Goal: Task Accomplishment & Management: Use online tool/utility

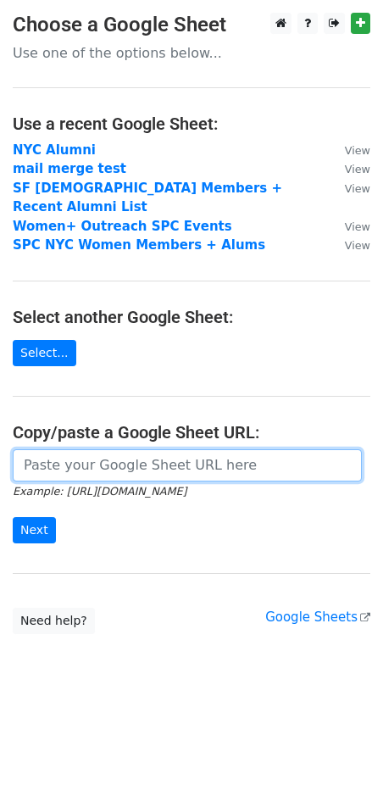
click at [141, 449] on input "url" at bounding box center [187, 465] width 349 height 32
paste input "[URL][DOMAIN_NAME]"
type input "[URL][DOMAIN_NAME]"
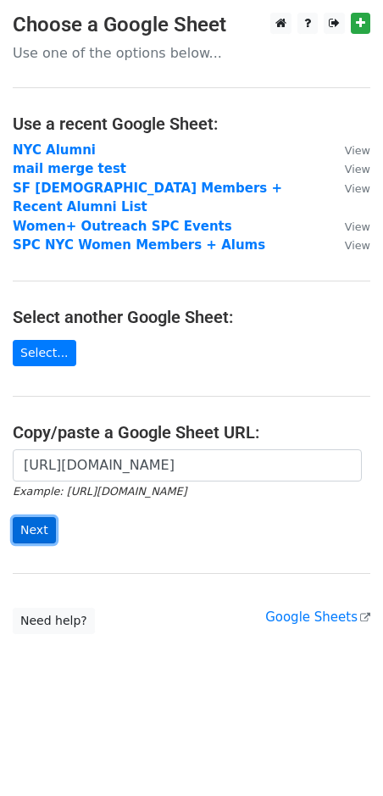
scroll to position [0, 0]
click at [24, 517] on input "Next" at bounding box center [34, 530] width 43 height 26
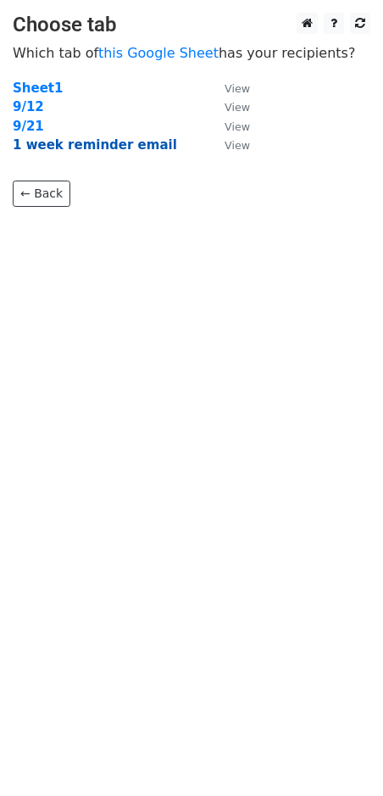
click at [102, 145] on strong "1 week reminder email" at bounding box center [95, 144] width 165 height 15
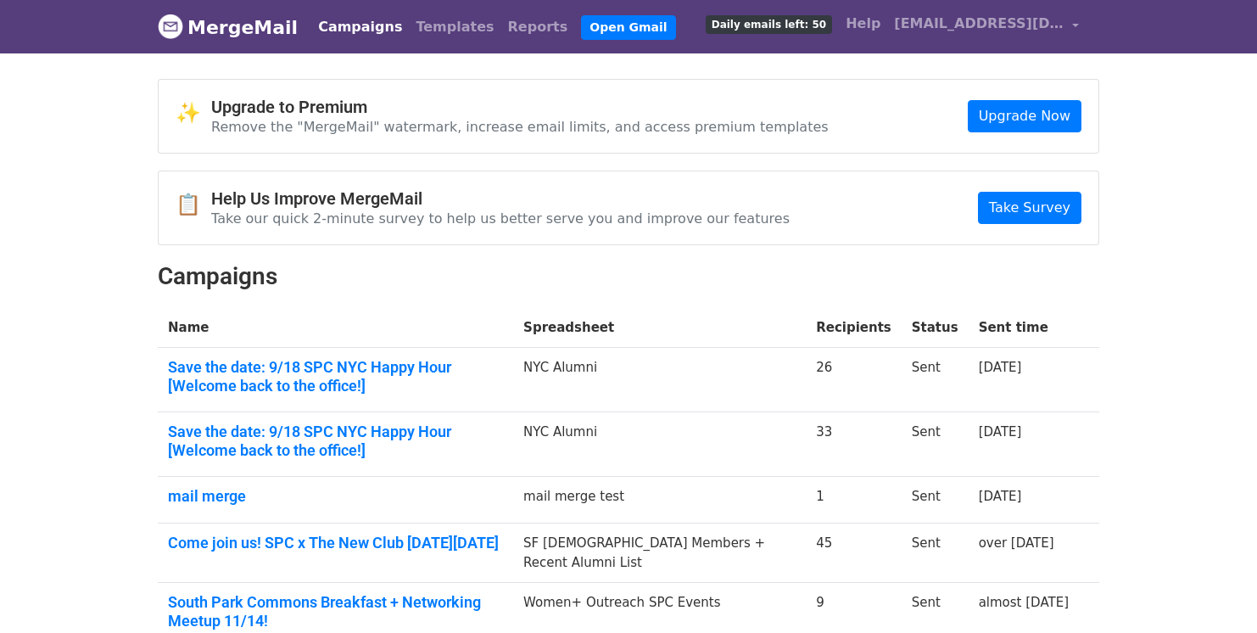
click at [800, 20] on span "Daily emails left: 50" at bounding box center [769, 24] width 126 height 19
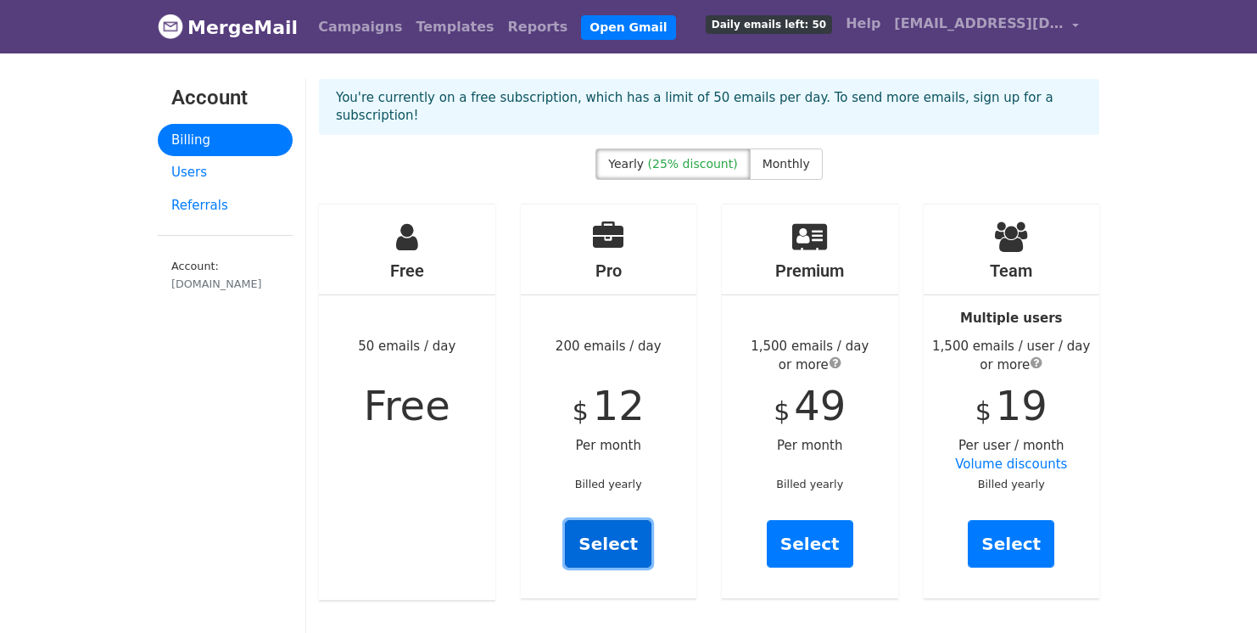
click at [604, 535] on link "Select" at bounding box center [608, 543] width 87 height 47
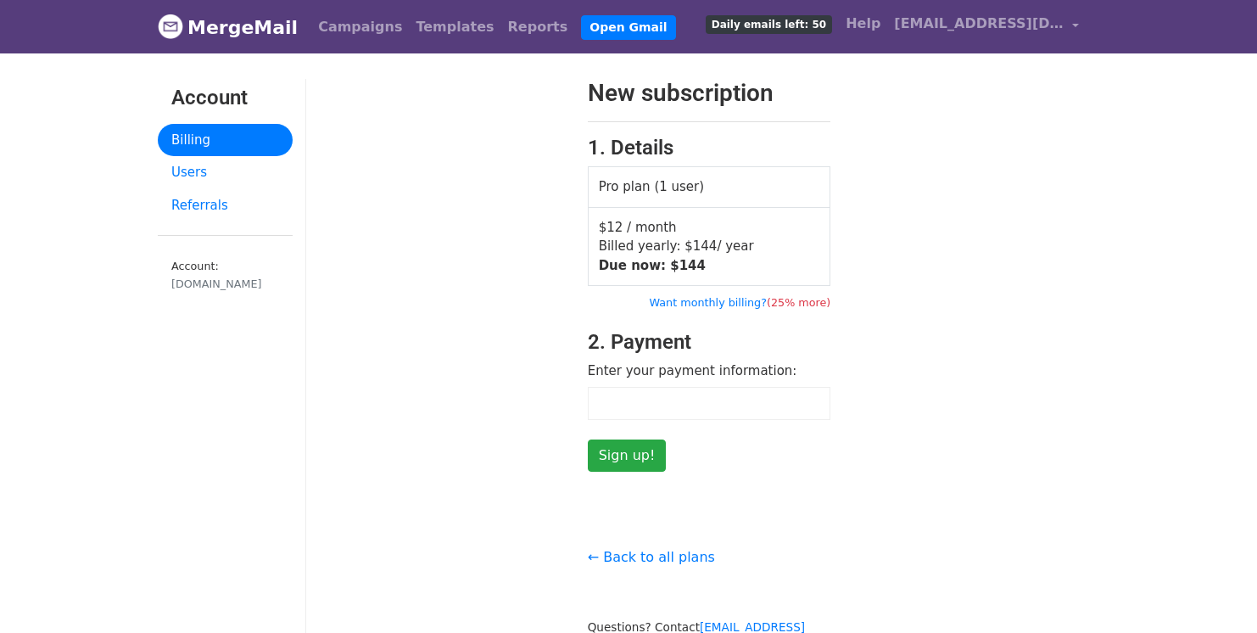
click at [707, 396] on iframe at bounding box center [709, 403] width 225 height 14
click at [1038, 338] on div "New subscription 1. Details Pro plan (1 user) $12 / month Billed yearly: $ 144 …" at bounding box center [709, 275] width 806 height 393
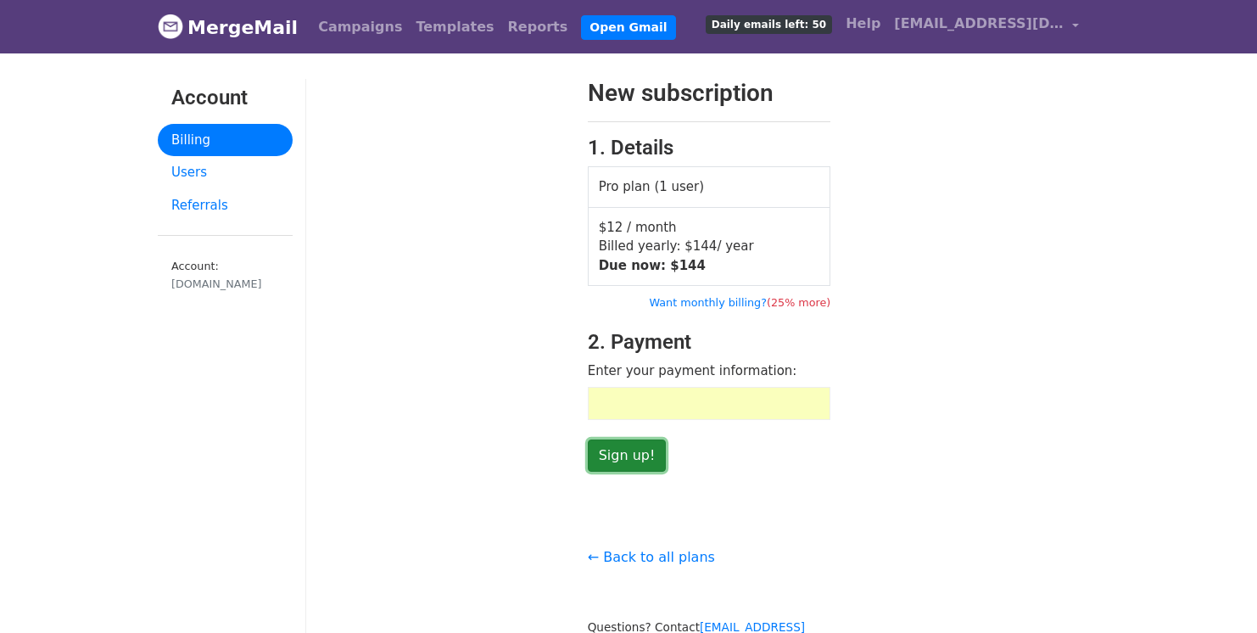
click at [610, 454] on input "Sign up!" at bounding box center [627, 455] width 79 height 32
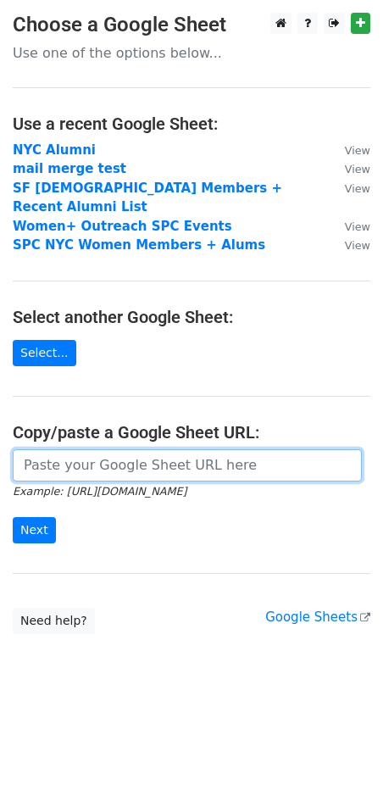
click at [104, 452] on input "url" at bounding box center [187, 465] width 349 height 32
paste input "https://docs.google.com/spreadsheets/d/1Ei8AvVaIHwqSNrfz2MFuTefnpoZ-_mmev7qsJUC…"
type input "https://docs.google.com/spreadsheets/d/1Ei8AvVaIHwqSNrfz2MFuTefnpoZ-_mmev7qsJUC…"
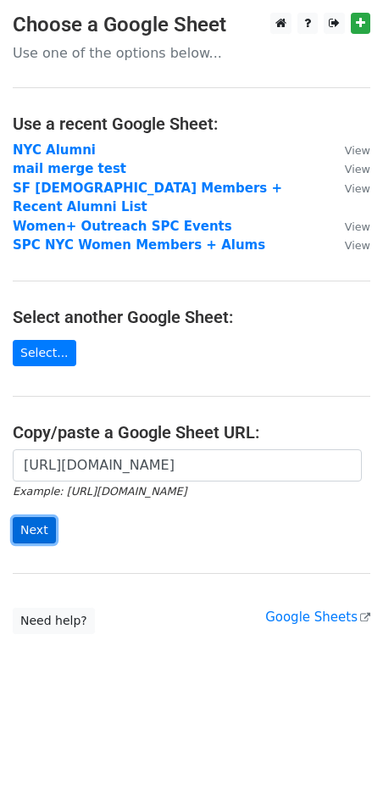
scroll to position [0, 0]
click at [36, 517] on input "Next" at bounding box center [34, 530] width 43 height 26
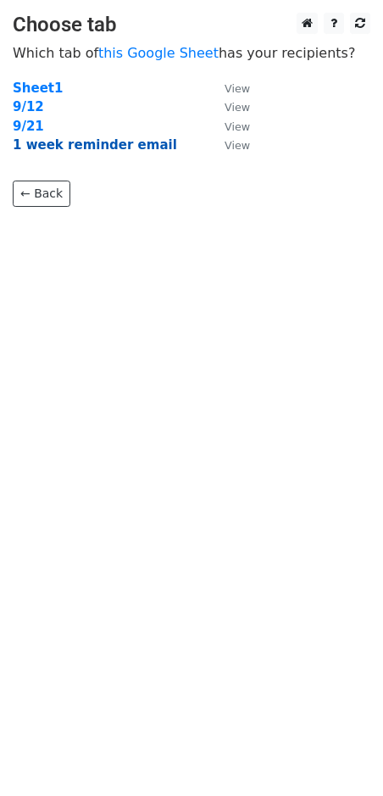
click at [144, 145] on strong "1 week reminder email" at bounding box center [95, 144] width 165 height 15
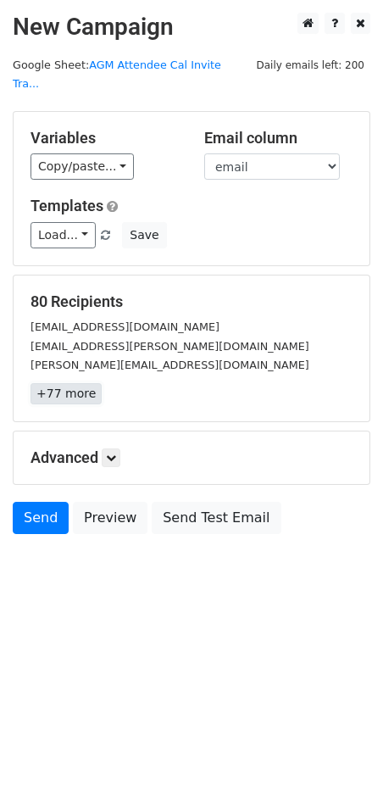
click at [75, 383] on link "+77 more" at bounding box center [66, 393] width 71 height 21
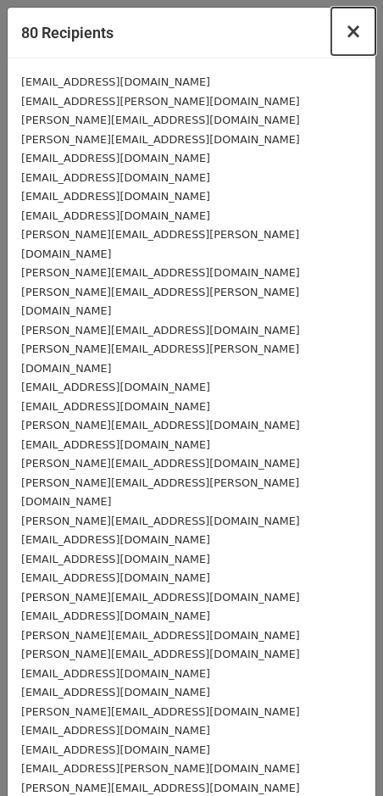
click at [354, 35] on span "×" at bounding box center [353, 32] width 17 height 24
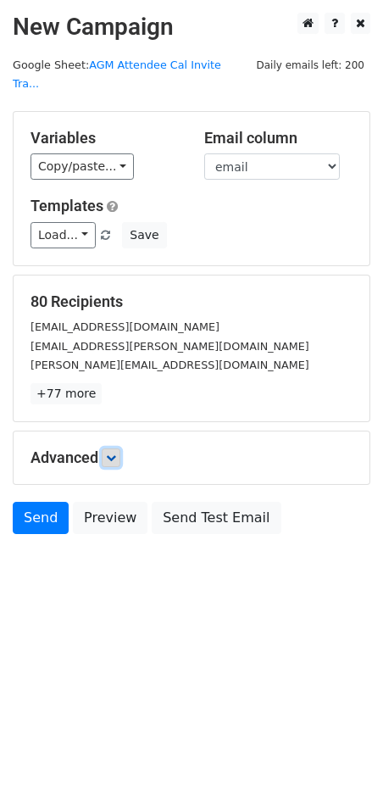
click at [117, 449] on link at bounding box center [111, 458] width 19 height 19
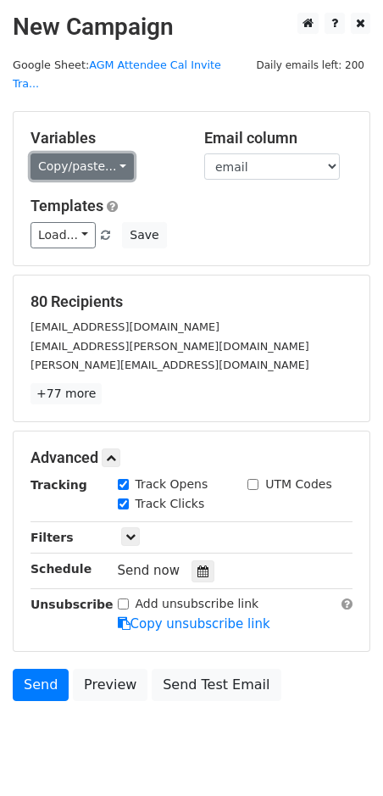
click at [85, 153] on link "Copy/paste..." at bounding box center [82, 166] width 103 height 26
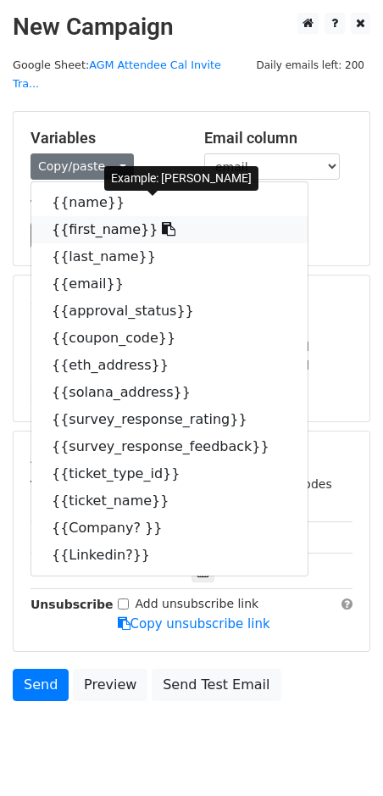
click at [87, 216] on link "{{first_name}}" at bounding box center [169, 229] width 276 height 27
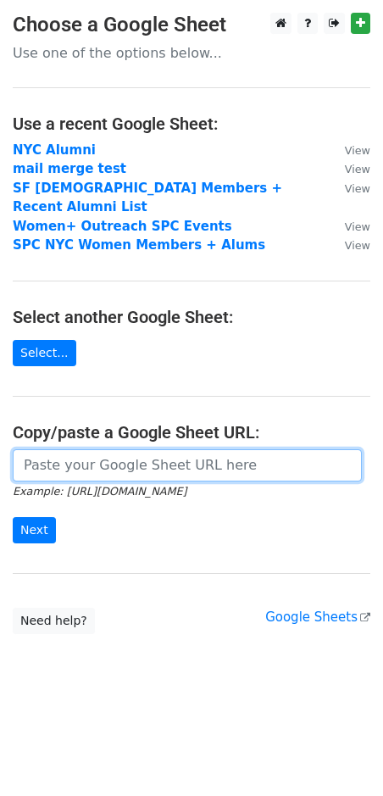
click at [139, 449] on input "url" at bounding box center [187, 465] width 349 height 32
paste input "https://docs.google.com/spreadsheets/d/1Ei8AvVaIHwqSNrfz2MFuTefnpoZ-_mmev7qsJUC…"
type input "https://docs.google.com/spreadsheets/d/1Ei8AvVaIHwqSNrfz2MFuTefnpoZ-_mmev7qsJUC…"
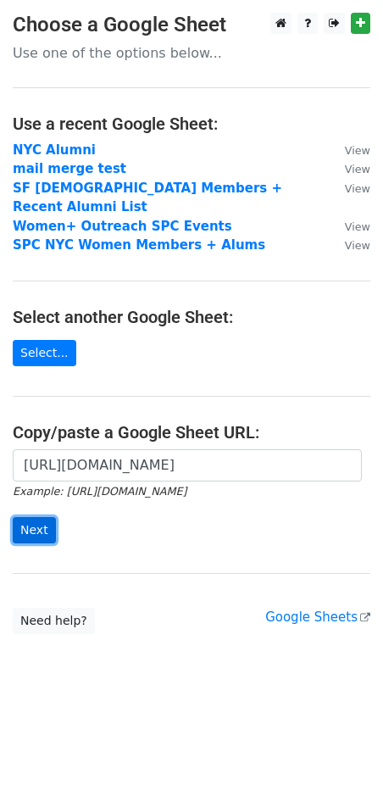
scroll to position [0, 0]
click at [29, 517] on input "Next" at bounding box center [34, 530] width 43 height 26
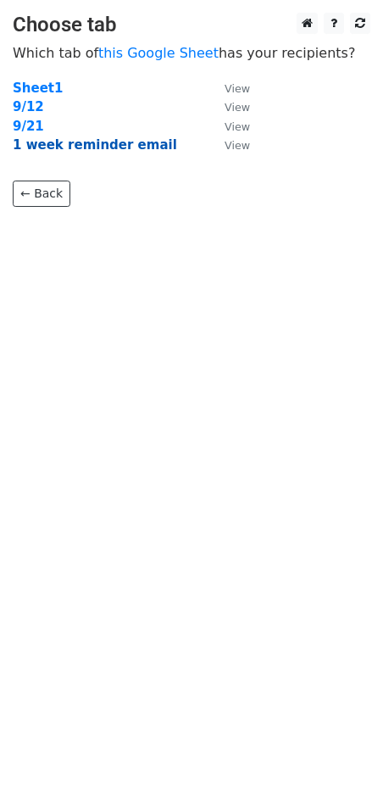
click at [97, 146] on strong "1 week reminder email" at bounding box center [95, 144] width 165 height 15
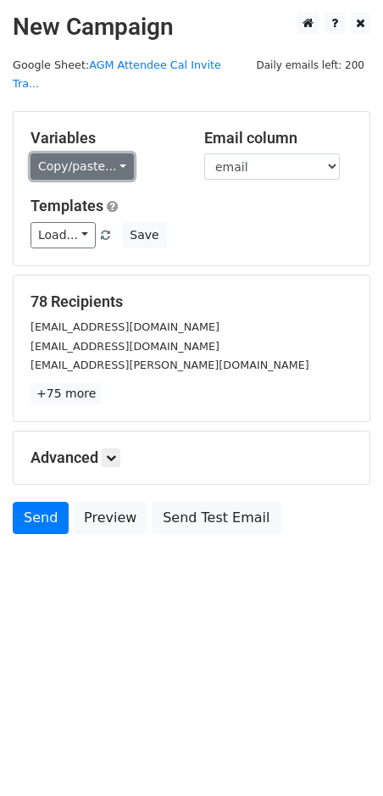
click at [95, 153] on link "Copy/paste..." at bounding box center [82, 166] width 103 height 26
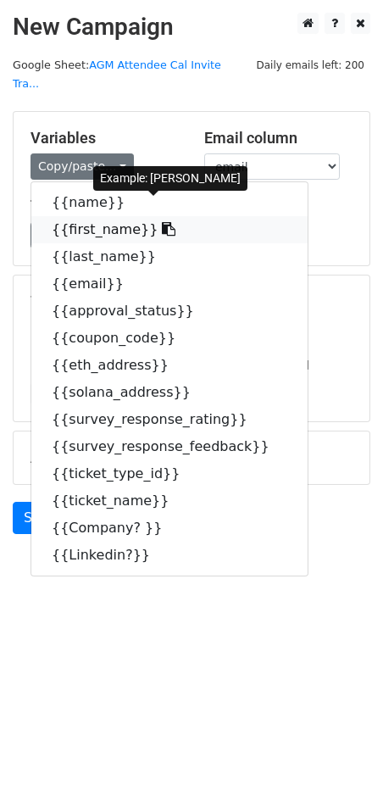
click at [98, 216] on link "{{first_name}}" at bounding box center [169, 229] width 276 height 27
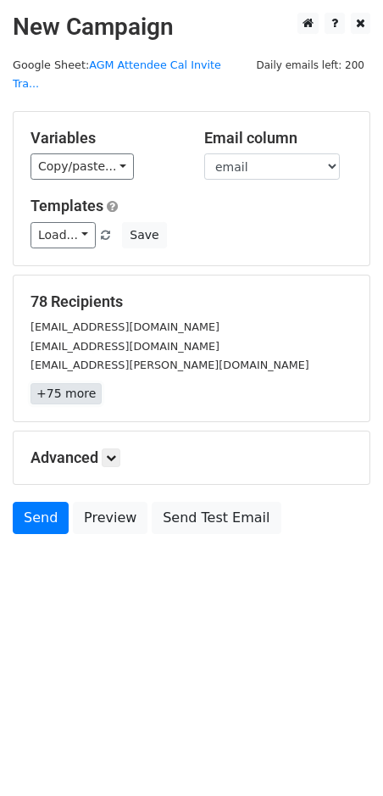
click at [75, 383] on link "+75 more" at bounding box center [66, 393] width 71 height 21
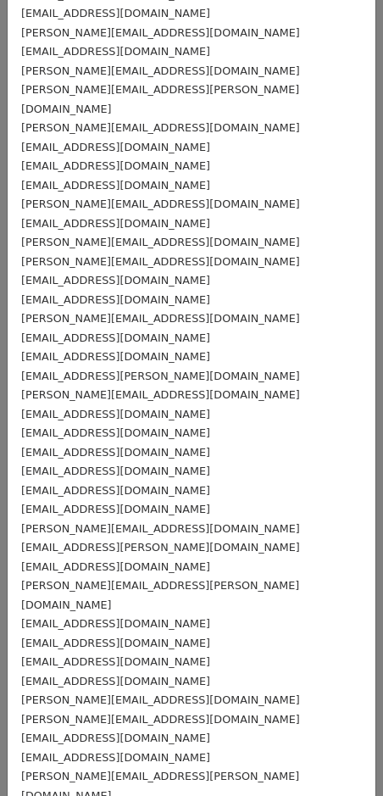
scroll to position [844, 0]
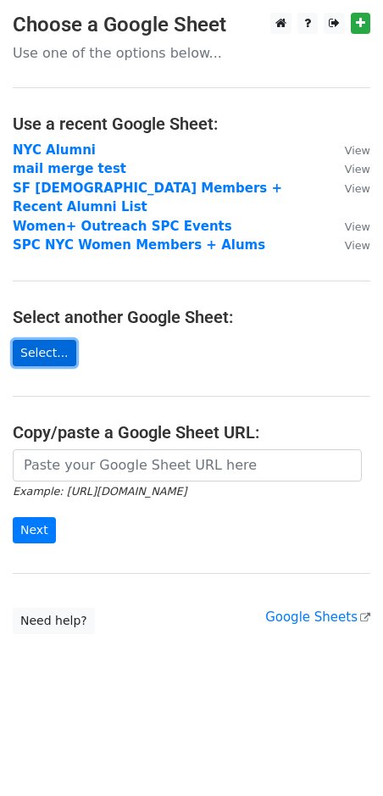
click at [61, 340] on link "Select..." at bounding box center [45, 353] width 64 height 26
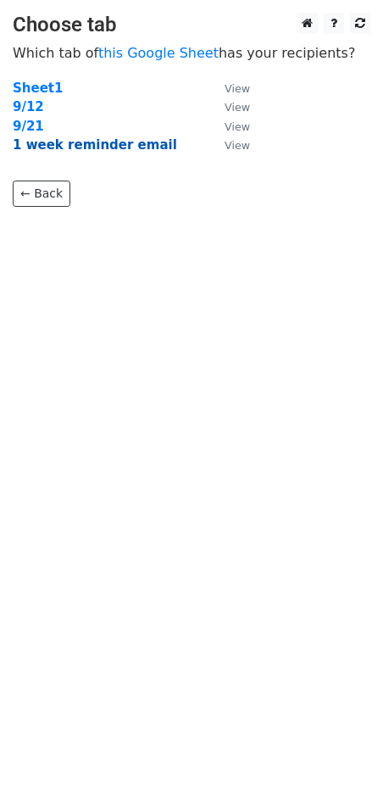
click at [126, 149] on strong "1 week reminder email" at bounding box center [95, 144] width 165 height 15
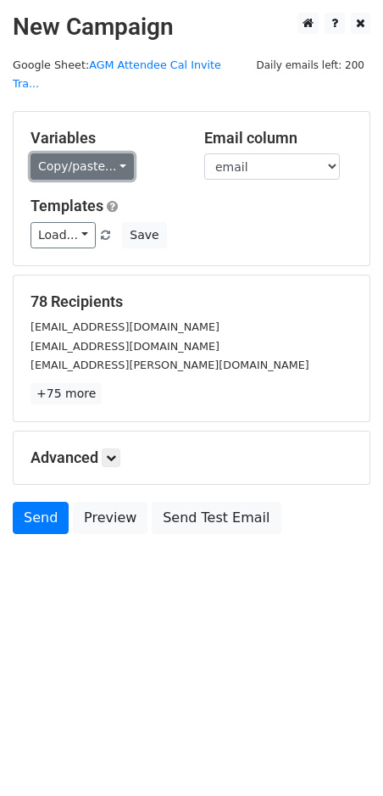
click at [92, 153] on link "Copy/paste..." at bounding box center [82, 166] width 103 height 26
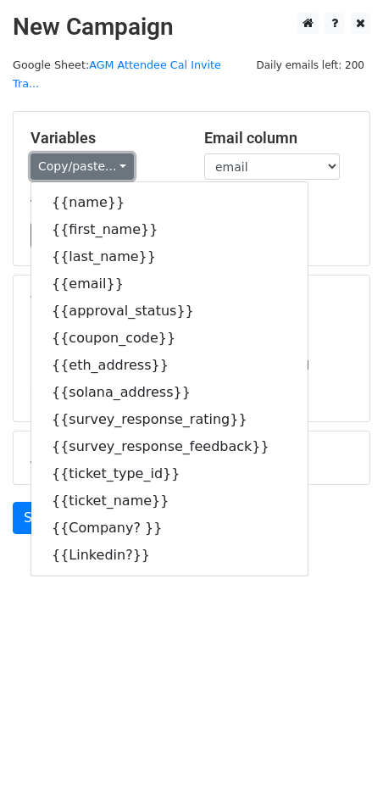
click at [92, 153] on link "Copy/paste..." at bounding box center [82, 166] width 103 height 26
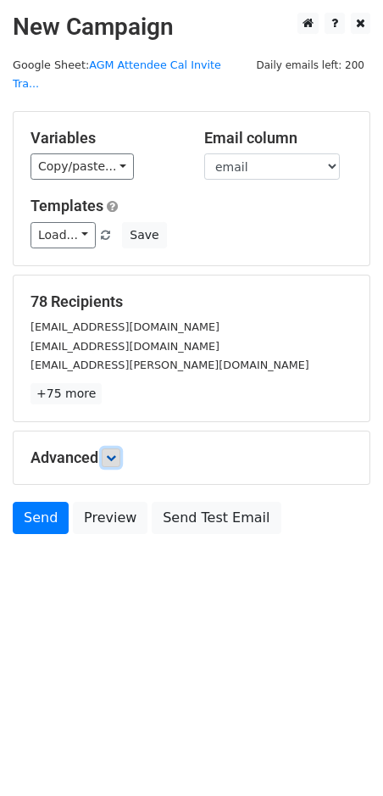
click at [113, 453] on icon at bounding box center [111, 458] width 10 height 10
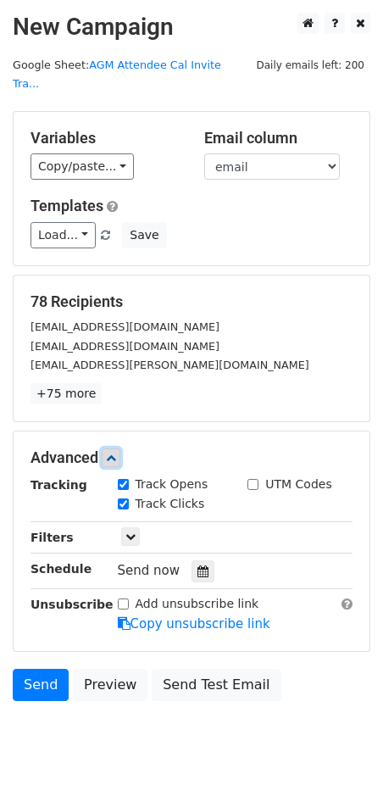
click at [115, 453] on icon at bounding box center [111, 458] width 10 height 10
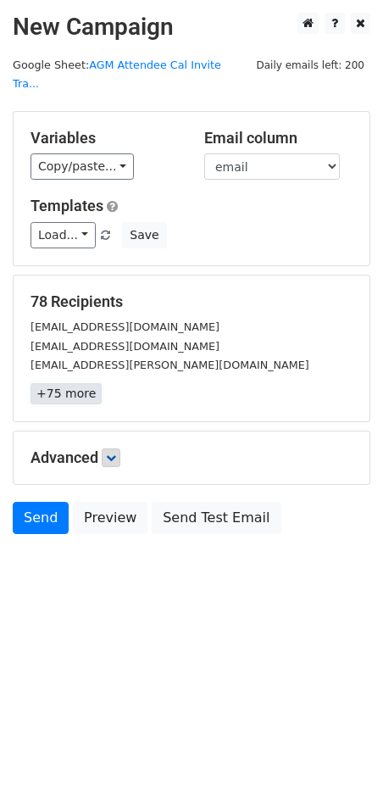
click at [74, 383] on link "+75 more" at bounding box center [66, 393] width 71 height 21
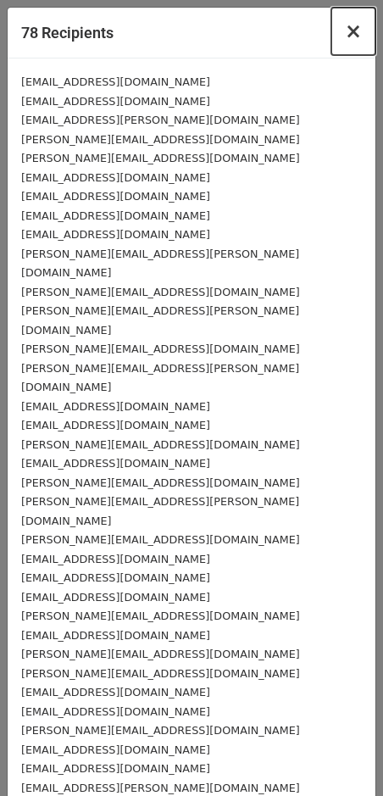
click at [353, 31] on span "×" at bounding box center [353, 32] width 17 height 24
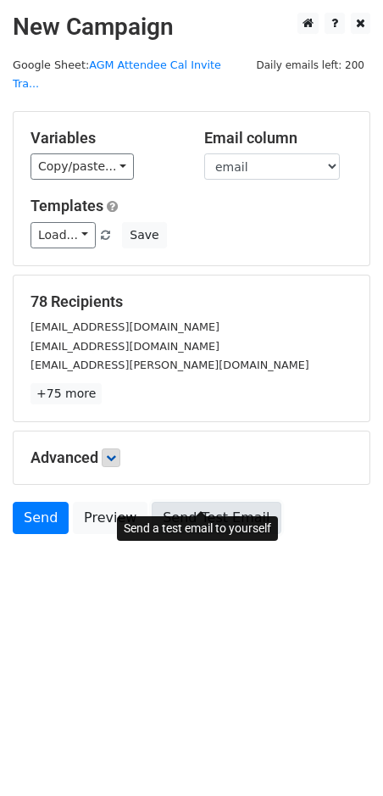
click at [218, 502] on link "Send Test Email" at bounding box center [216, 518] width 129 height 32
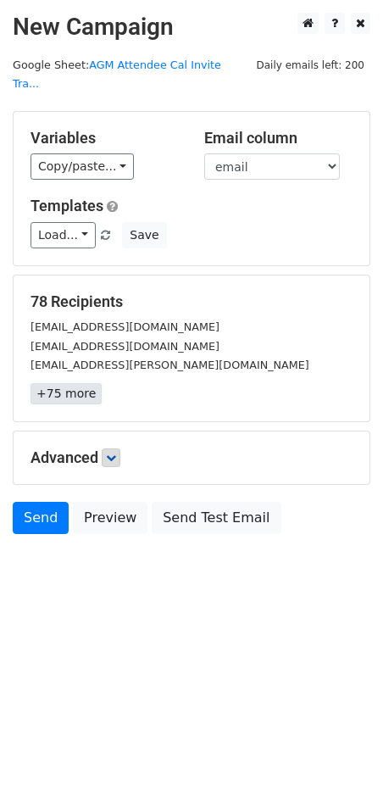
click at [73, 383] on link "+75 more" at bounding box center [66, 393] width 71 height 21
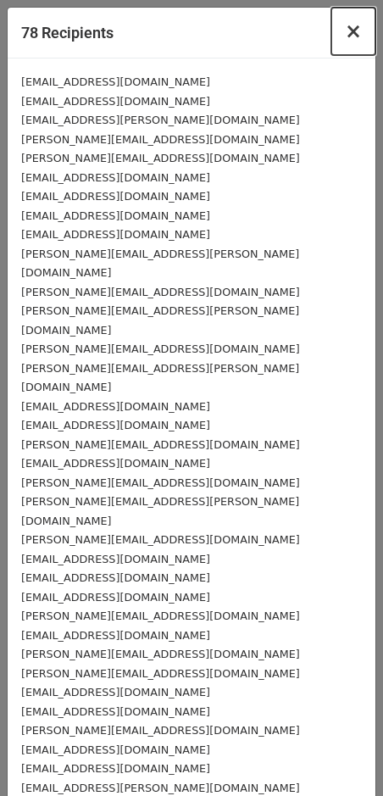
click at [360, 25] on span "×" at bounding box center [353, 32] width 17 height 24
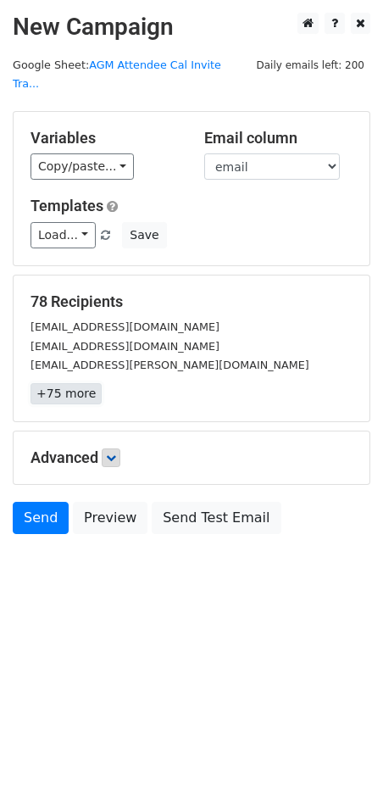
click at [70, 383] on link "+75 more" at bounding box center [66, 393] width 71 height 21
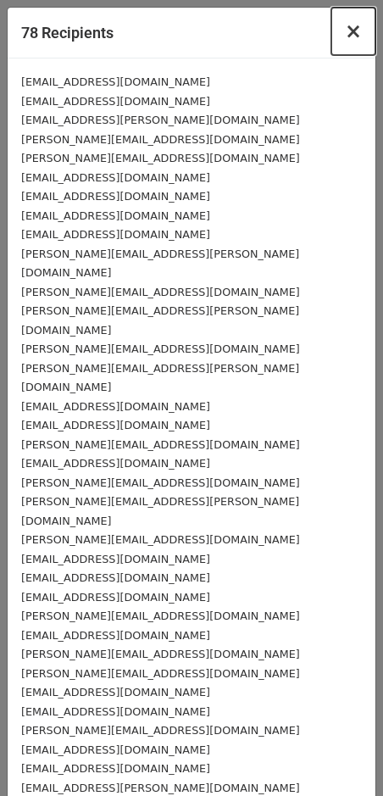
click at [355, 28] on span "×" at bounding box center [353, 32] width 17 height 24
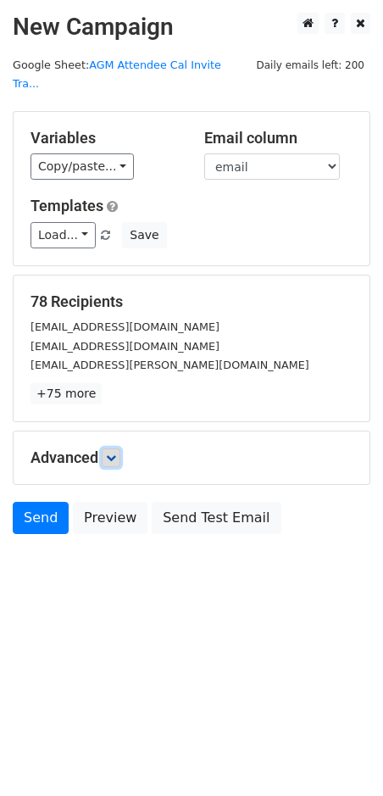
click at [116, 453] on icon at bounding box center [111, 458] width 10 height 10
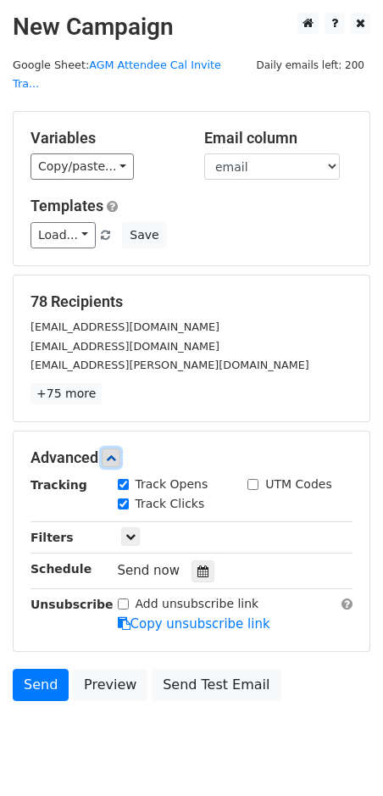
click at [116, 453] on icon at bounding box center [111, 458] width 10 height 10
